Goal: Go to known website: Access a specific website the user already knows

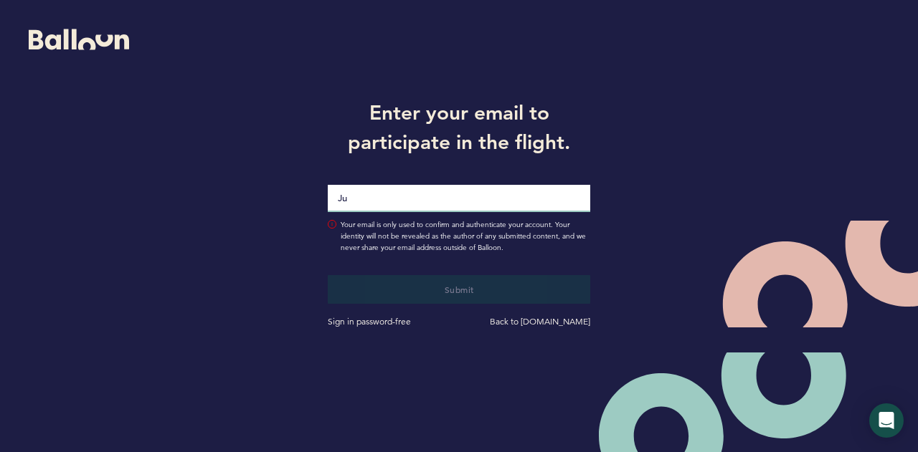
type input "[PERSON_NAME][EMAIL_ADDRESS][PERSON_NAME][DOMAIN_NAME]"
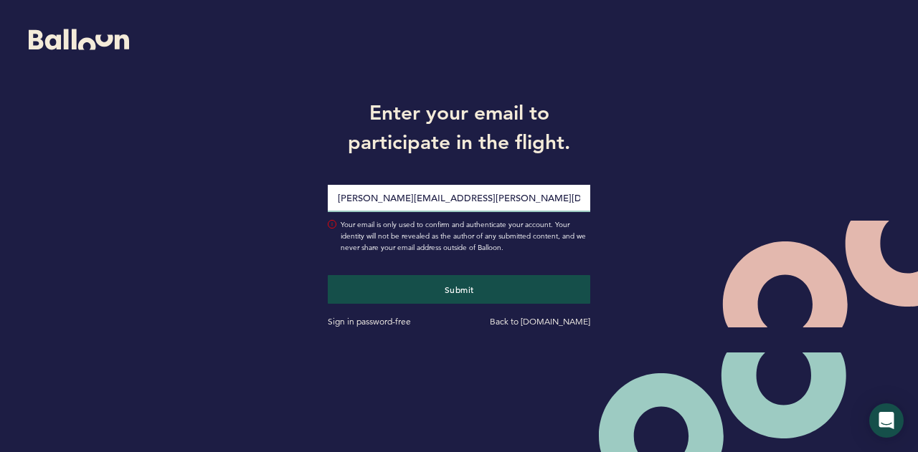
click at [328, 275] on button "Submit" at bounding box center [459, 289] width 263 height 29
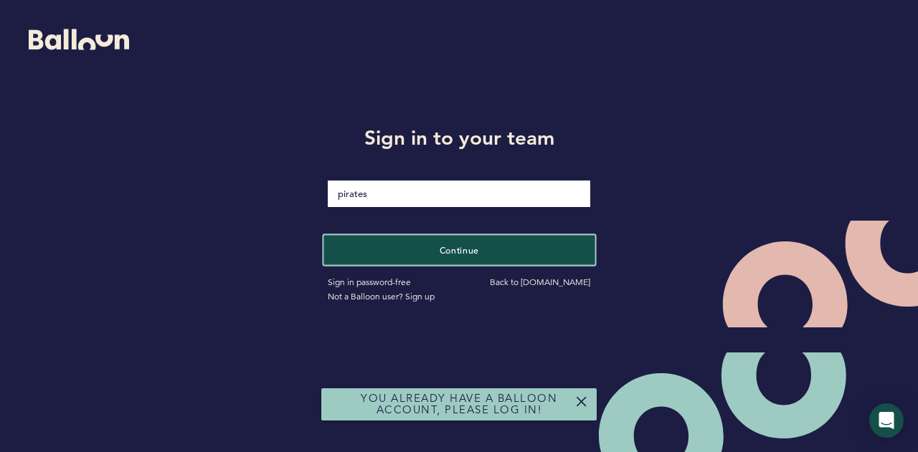
click at [424, 251] on button "Continue" at bounding box center [458, 249] width 271 height 29
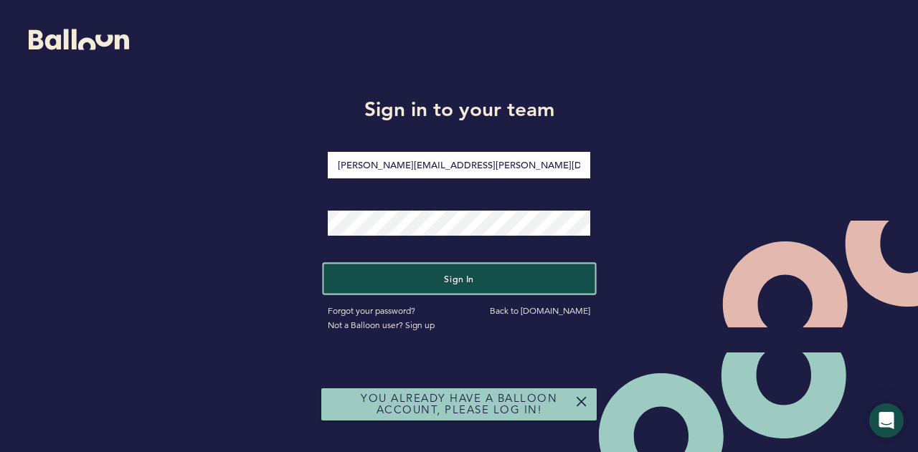
click at [428, 272] on button "Sign in" at bounding box center [458, 279] width 271 height 29
